Goal: Task Accomplishment & Management: Use online tool/utility

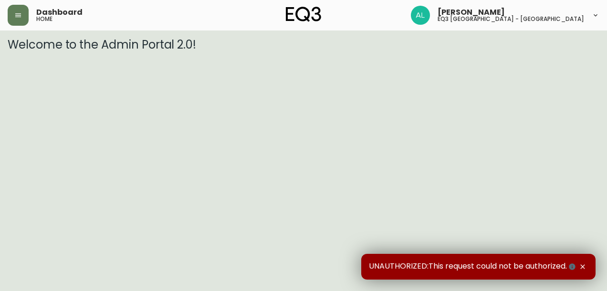
click at [581, 263] on icon "button" at bounding box center [582, 267] width 8 height 8
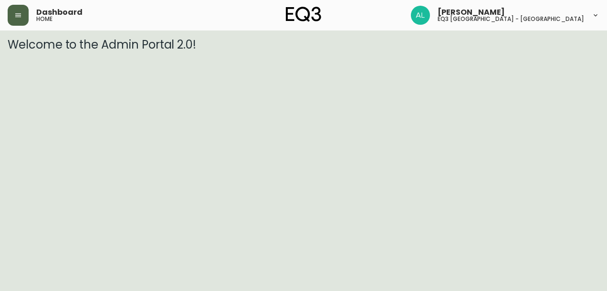
click at [18, 12] on icon "button" at bounding box center [18, 15] width 8 height 8
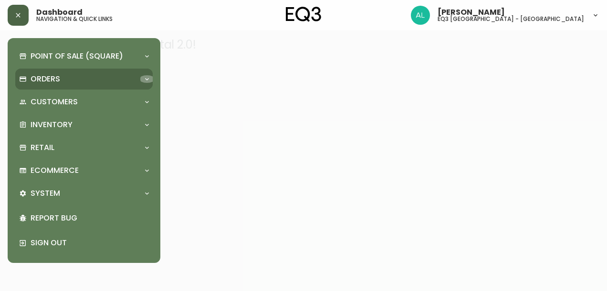
click at [148, 75] on icon at bounding box center [147, 79] width 8 height 8
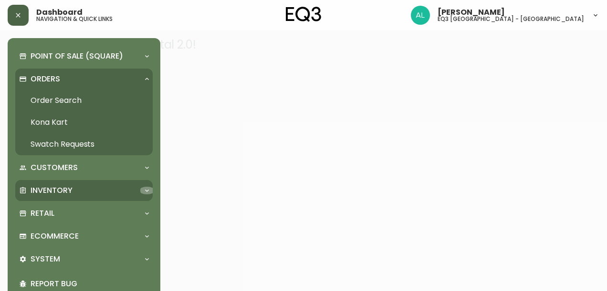
click at [144, 187] on icon at bounding box center [147, 191] width 8 height 8
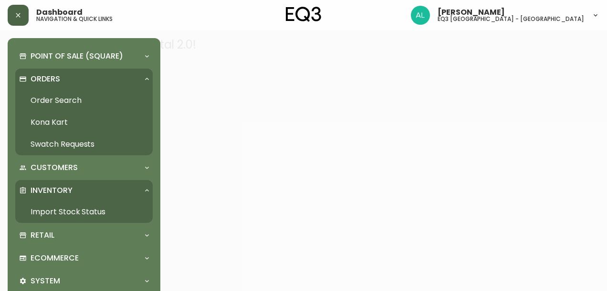
click at [92, 210] on link "Import Stock Status" at bounding box center [83, 212] width 137 height 22
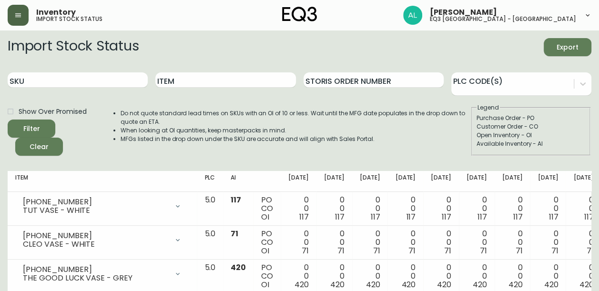
click at [34, 131] on div "Filter" at bounding box center [31, 129] width 17 height 12
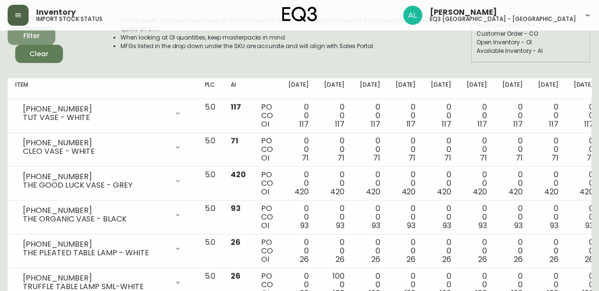
scroll to position [48, 0]
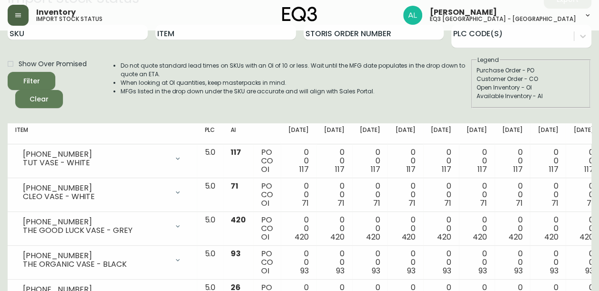
click at [18, 11] on icon "button" at bounding box center [18, 15] width 8 height 8
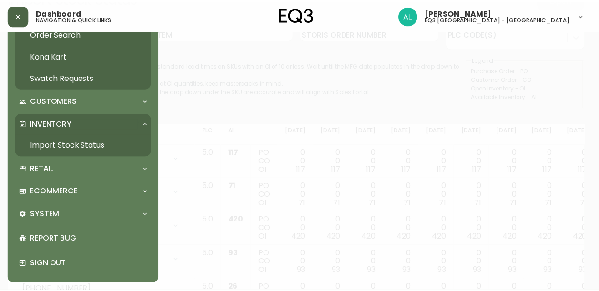
scroll to position [0, 0]
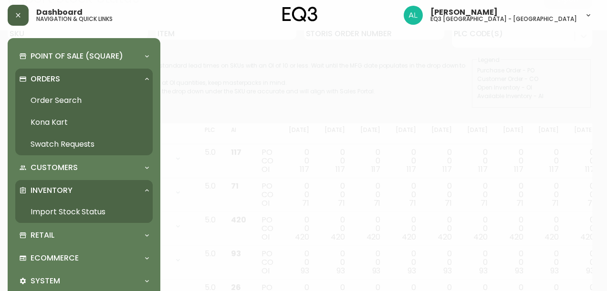
click at [17, 16] on icon "button" at bounding box center [18, 15] width 4 height 4
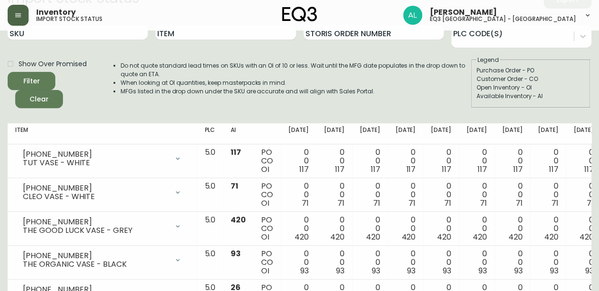
click at [20, 10] on button "button" at bounding box center [18, 15] width 21 height 21
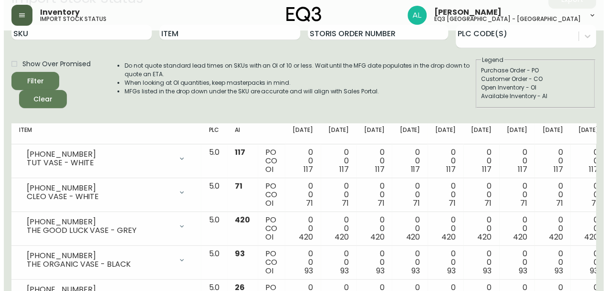
scroll to position [48, 0]
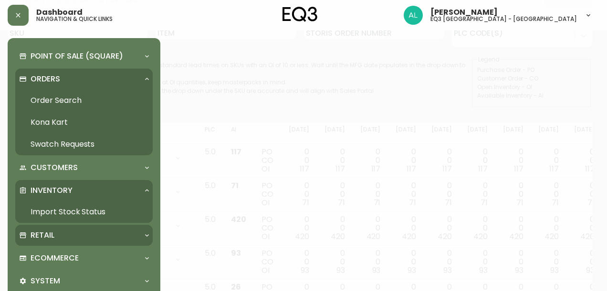
click at [54, 236] on div "Retail" at bounding box center [79, 235] width 120 height 10
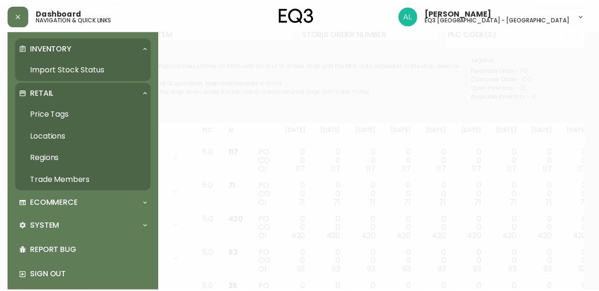
scroll to position [155, 0]
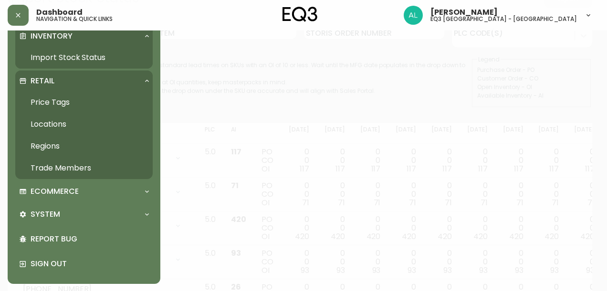
click at [16, 14] on icon "button" at bounding box center [18, 15] width 8 height 8
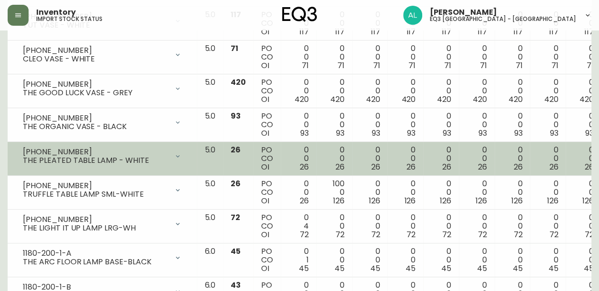
scroll to position [191, 0]
